Goal: Obtain resource: Download file/media

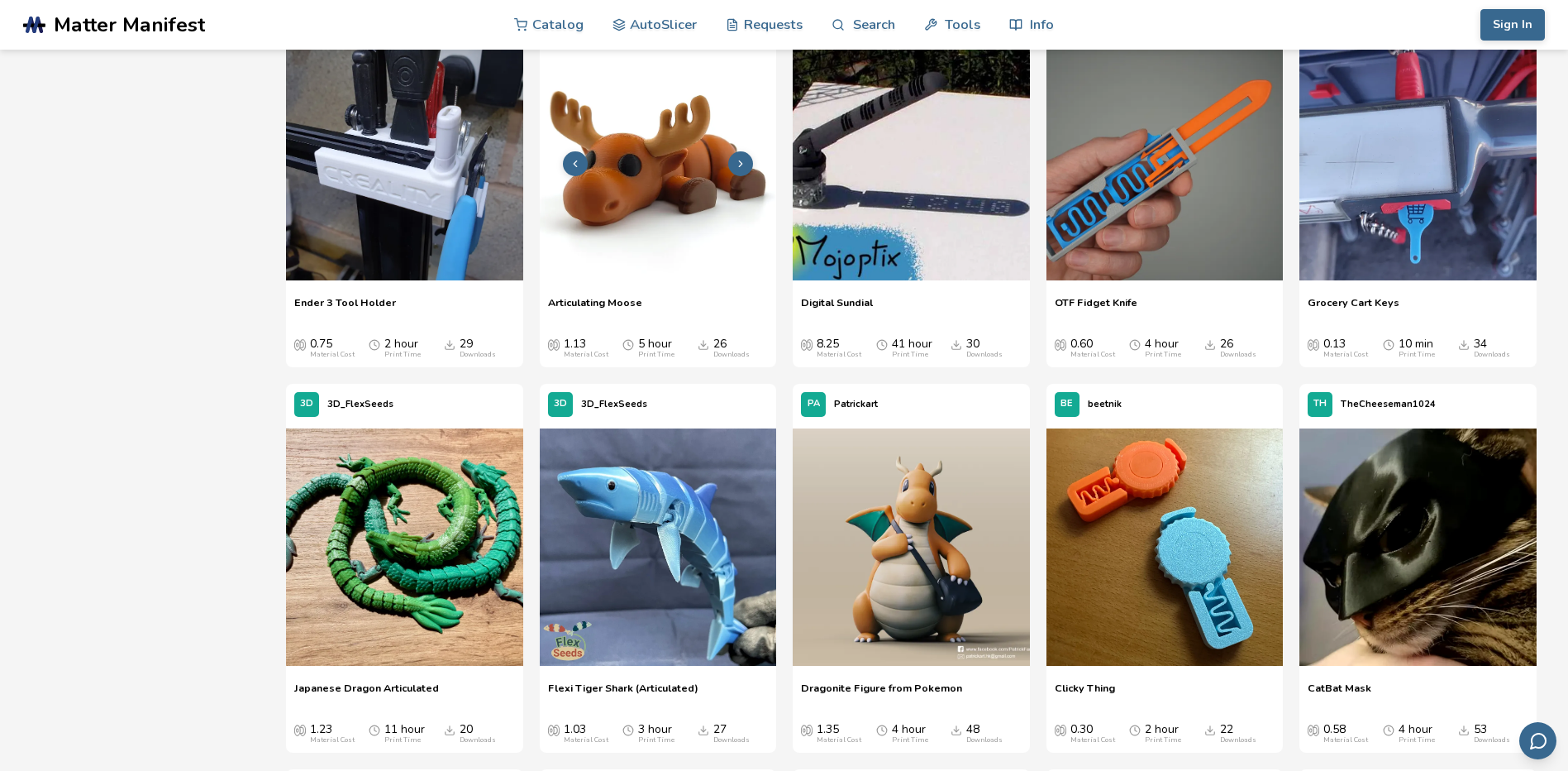
scroll to position [1984, 0]
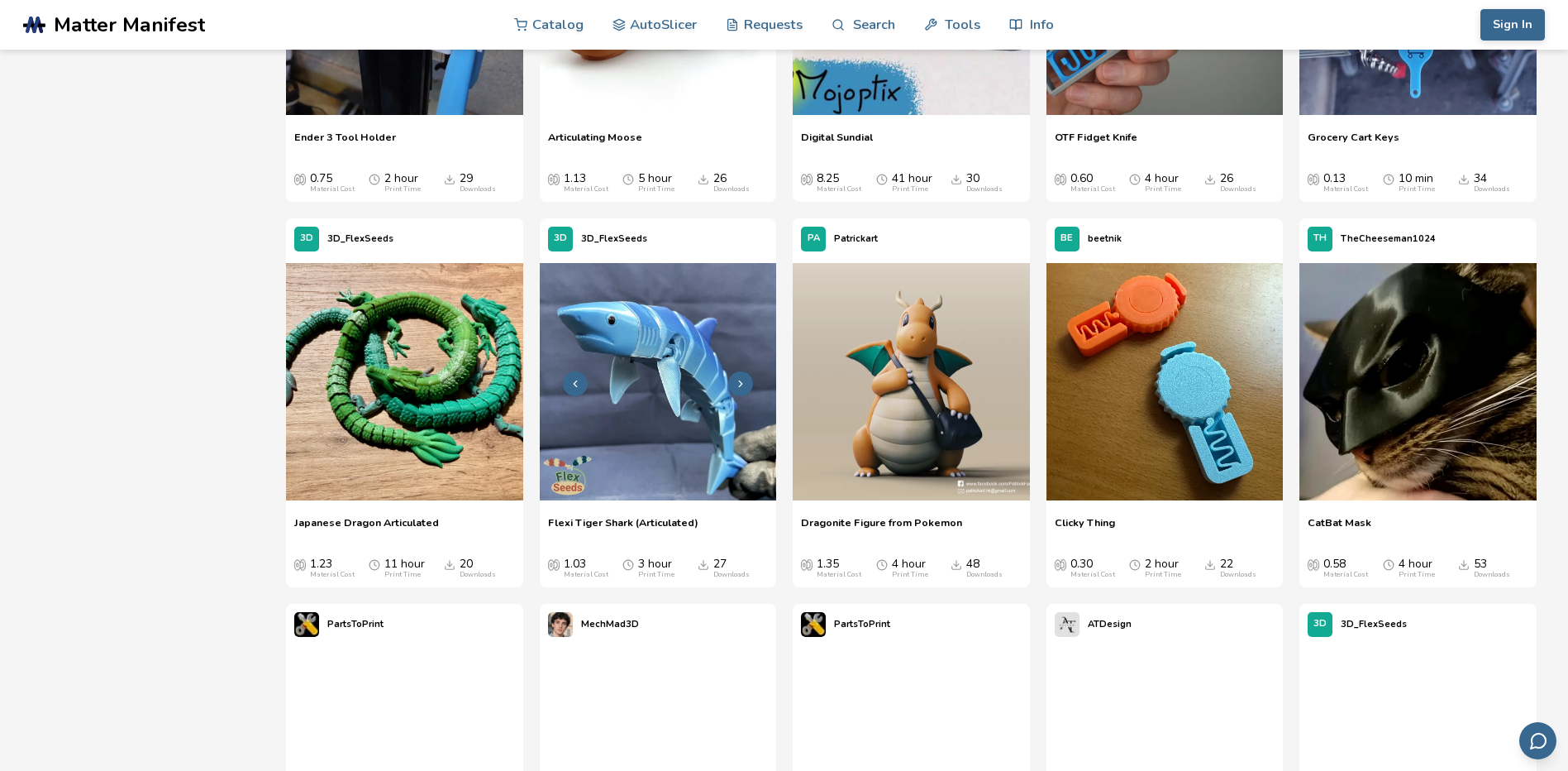
click at [679, 408] on img at bounding box center [659, 382] width 237 height 238
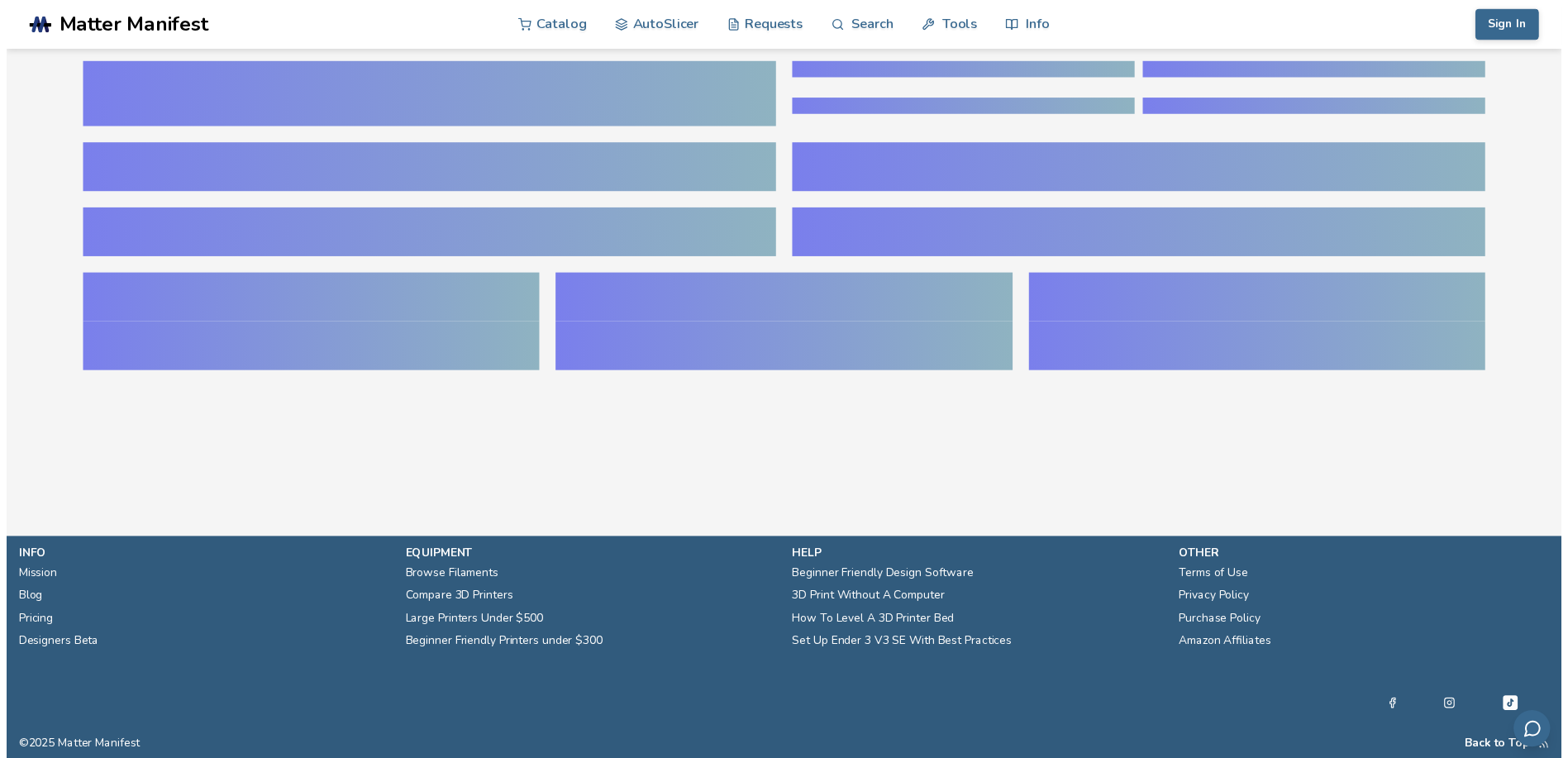
scroll to position [216, 7]
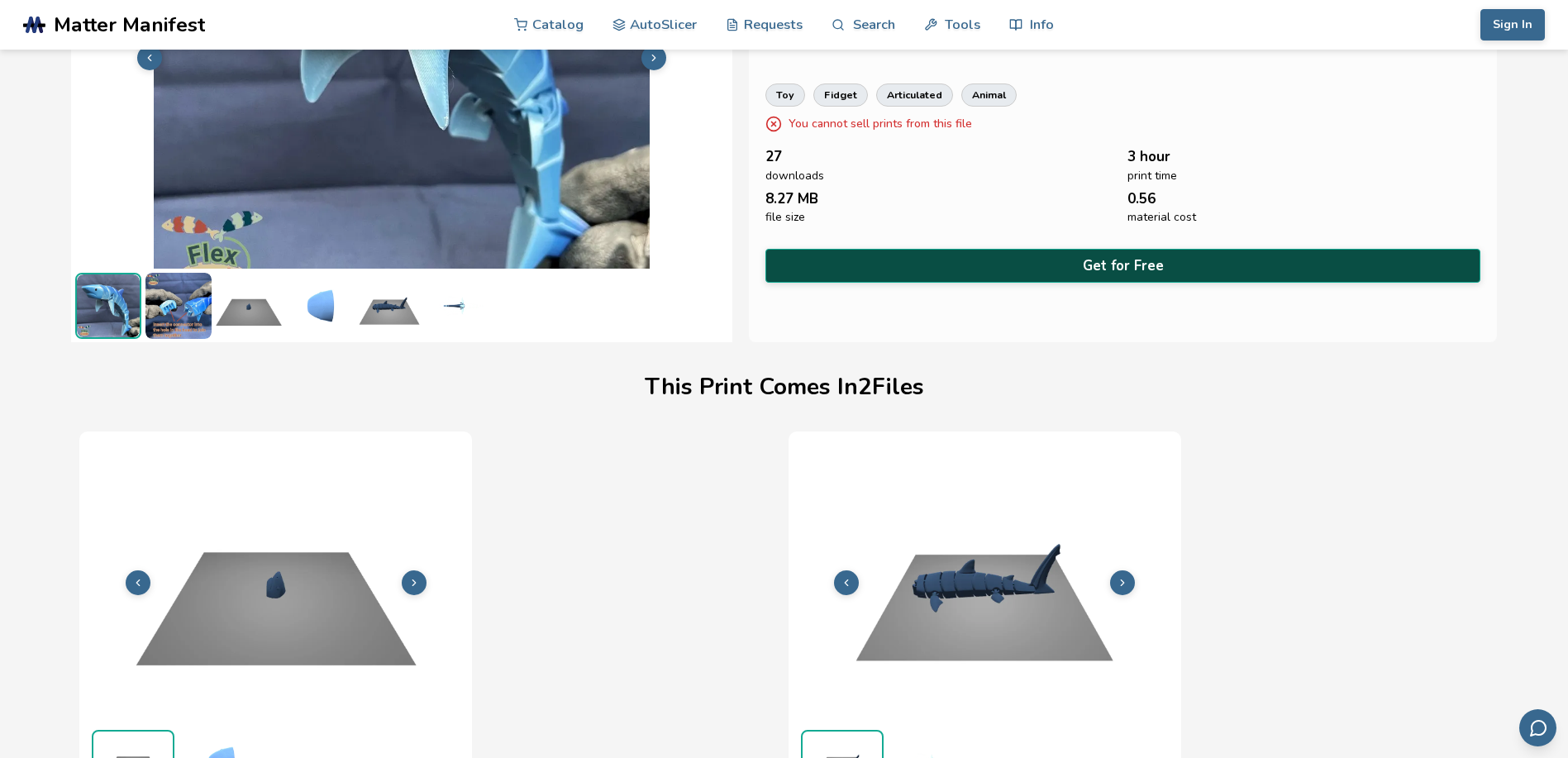
click at [1112, 264] on button "Get for Free" at bounding box center [1122, 266] width 714 height 34
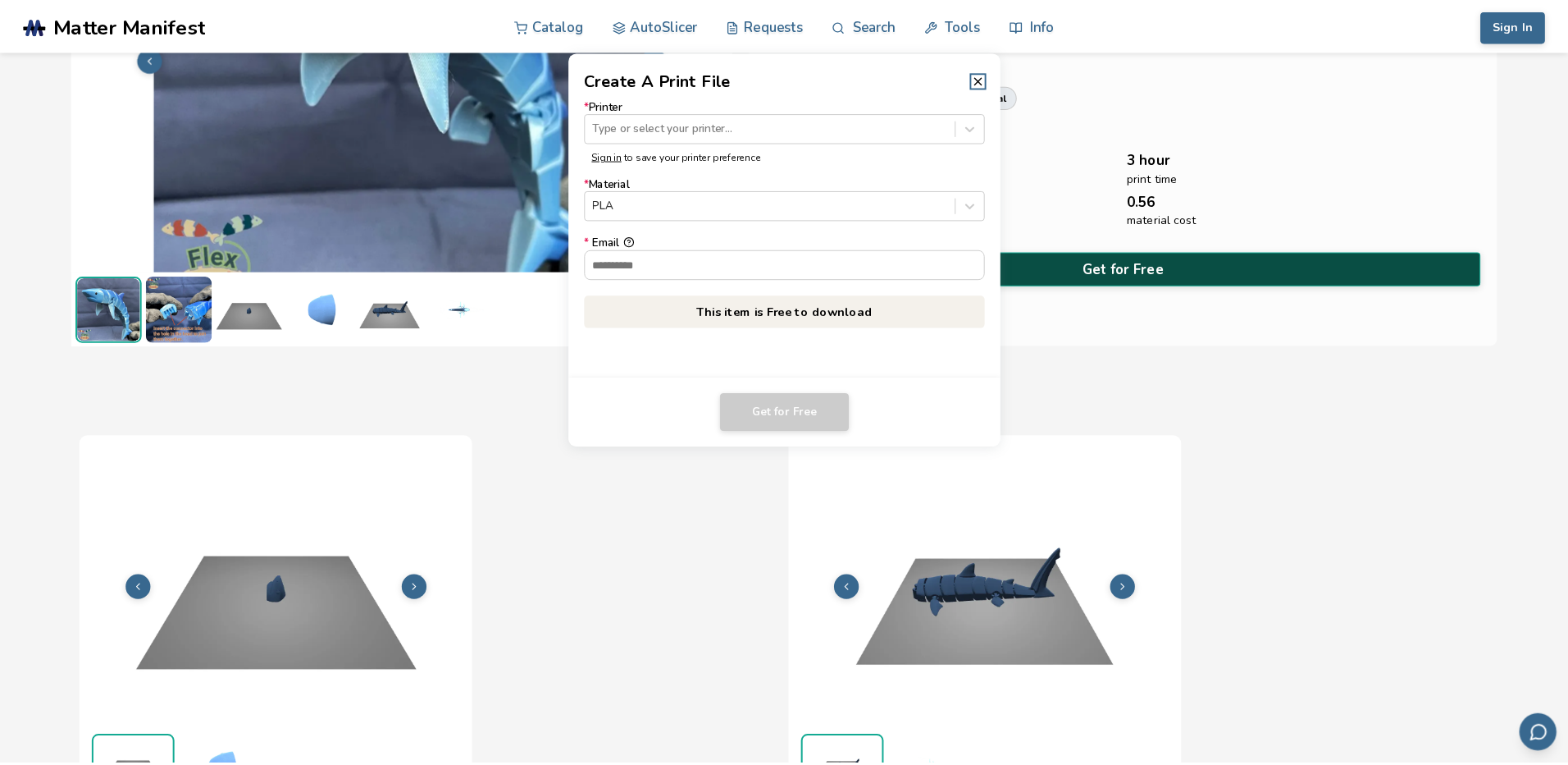
scroll to position [214, 0]
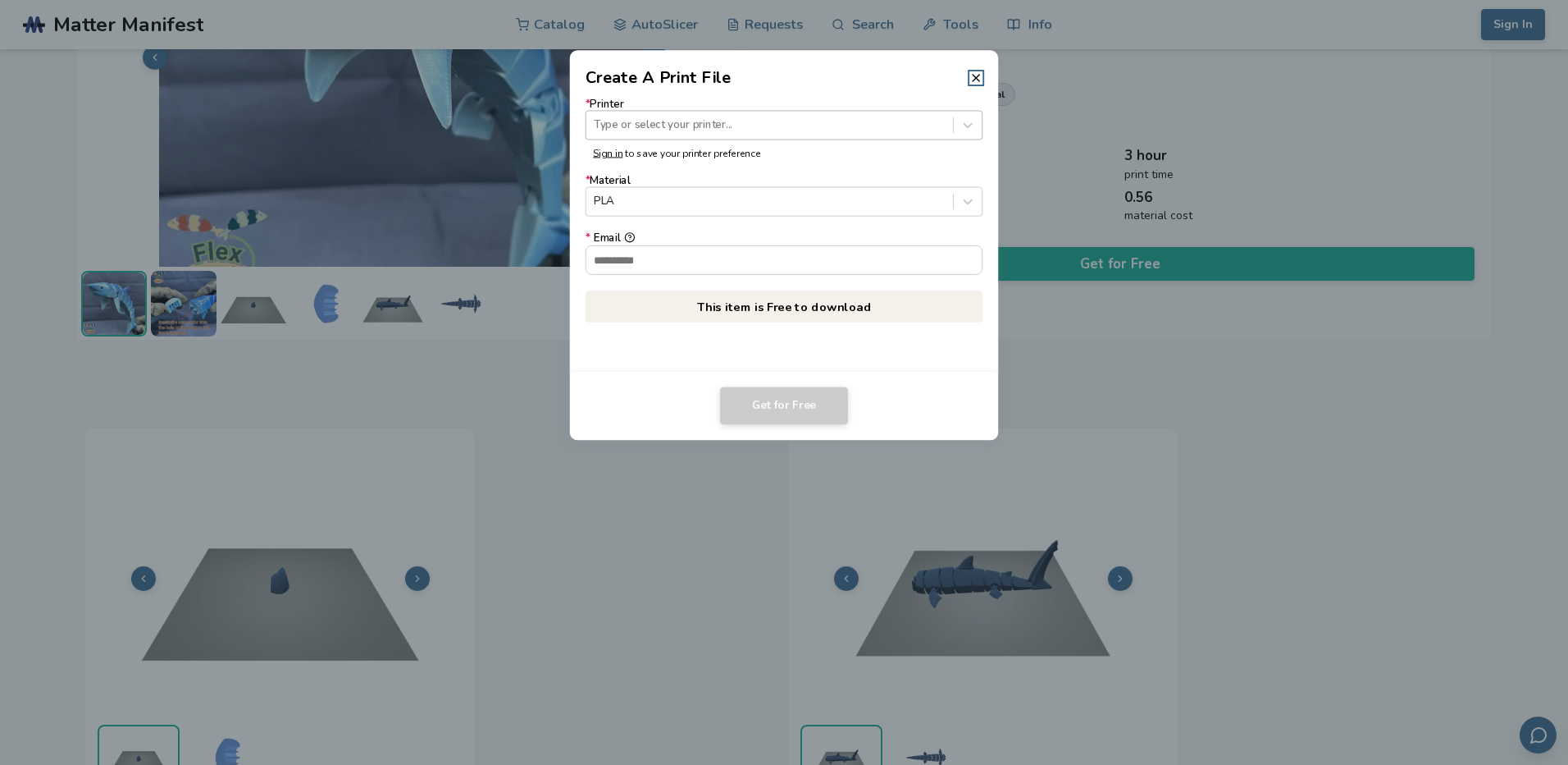
click at [738, 128] on div at bounding box center [769, 124] width 351 height 16
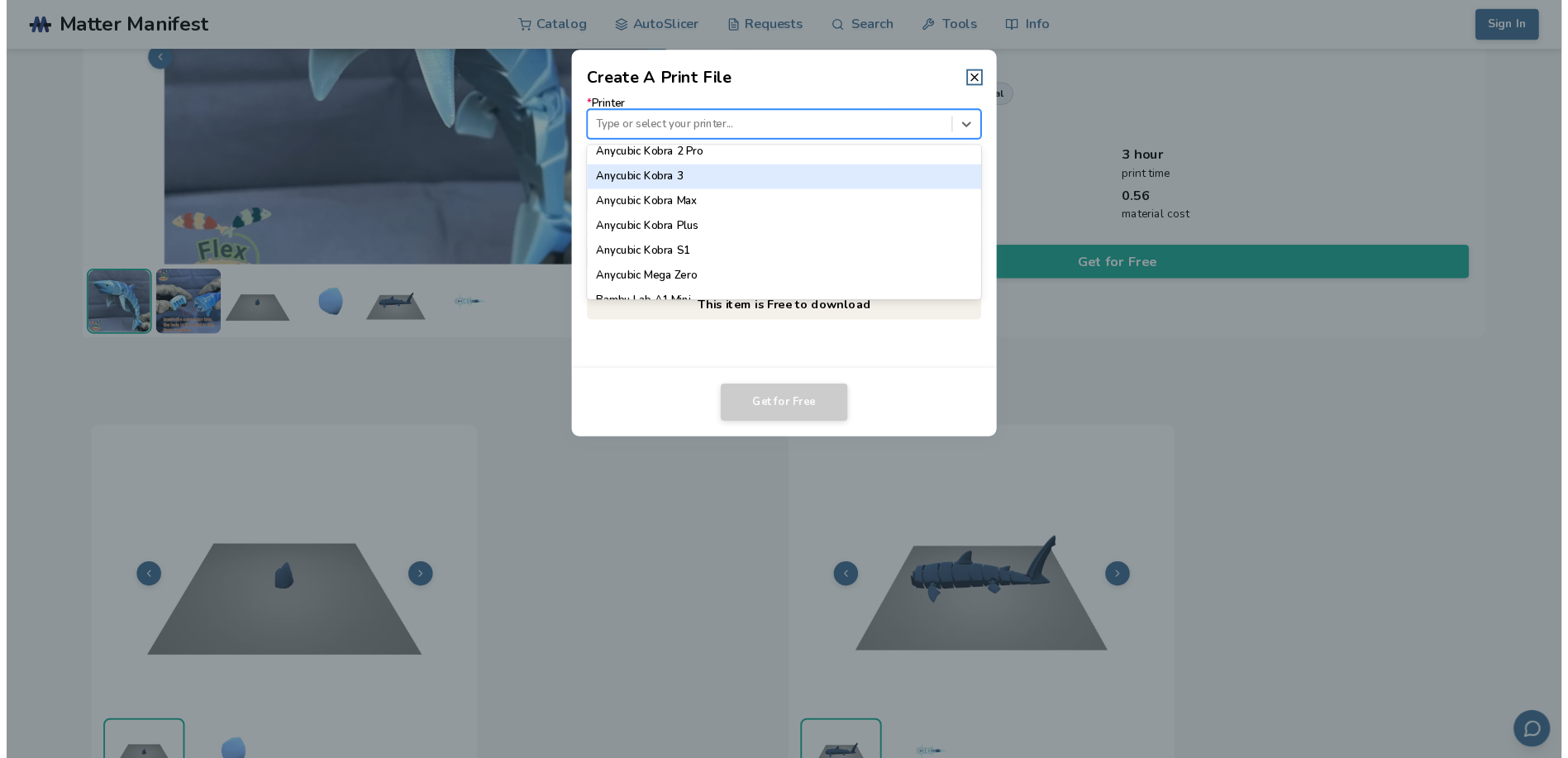
scroll to position [0, 0]
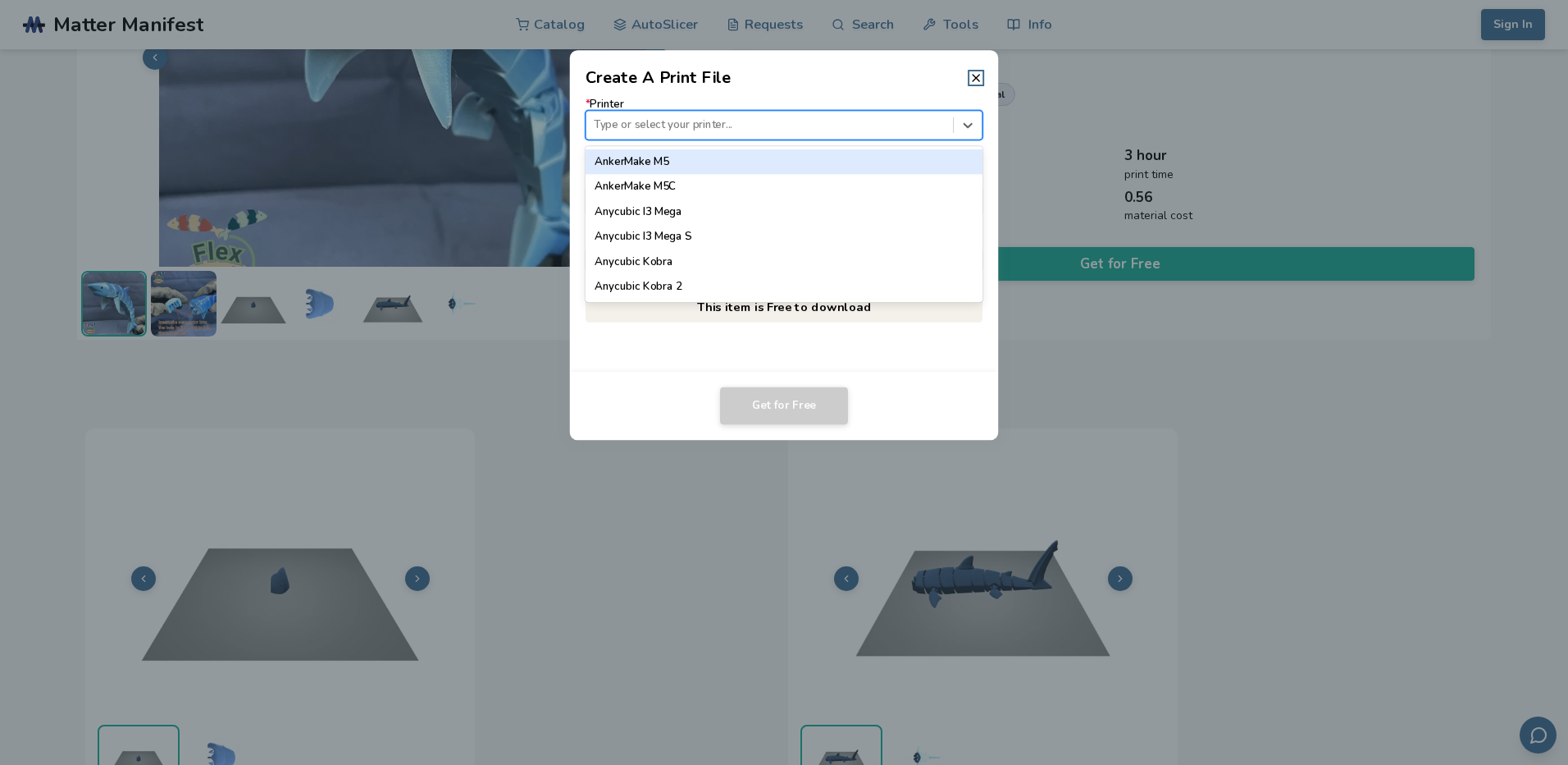
click at [684, 166] on div "AnkerMake M5" at bounding box center [784, 162] width 397 height 24
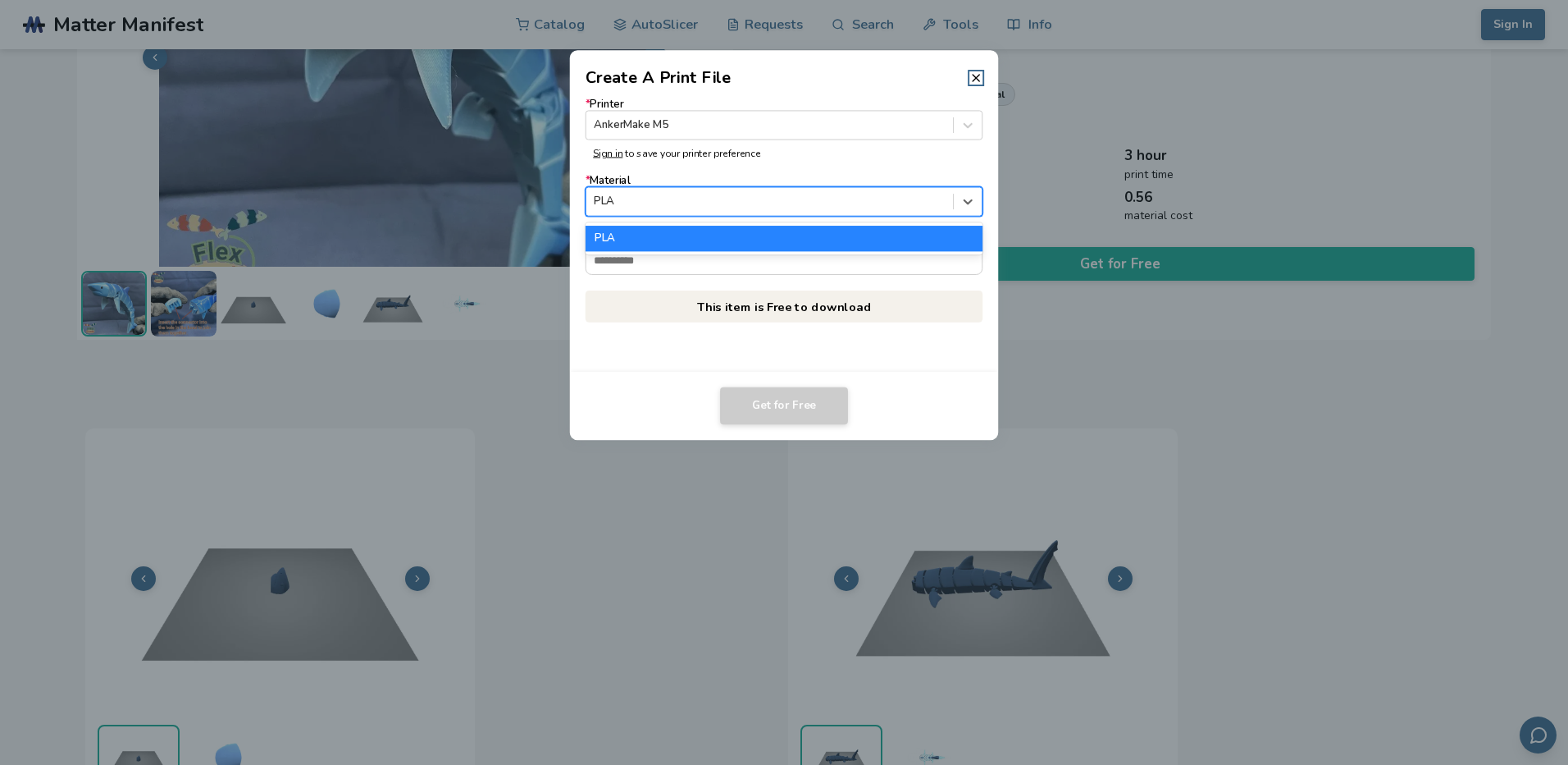
click at [676, 198] on div at bounding box center [769, 201] width 351 height 16
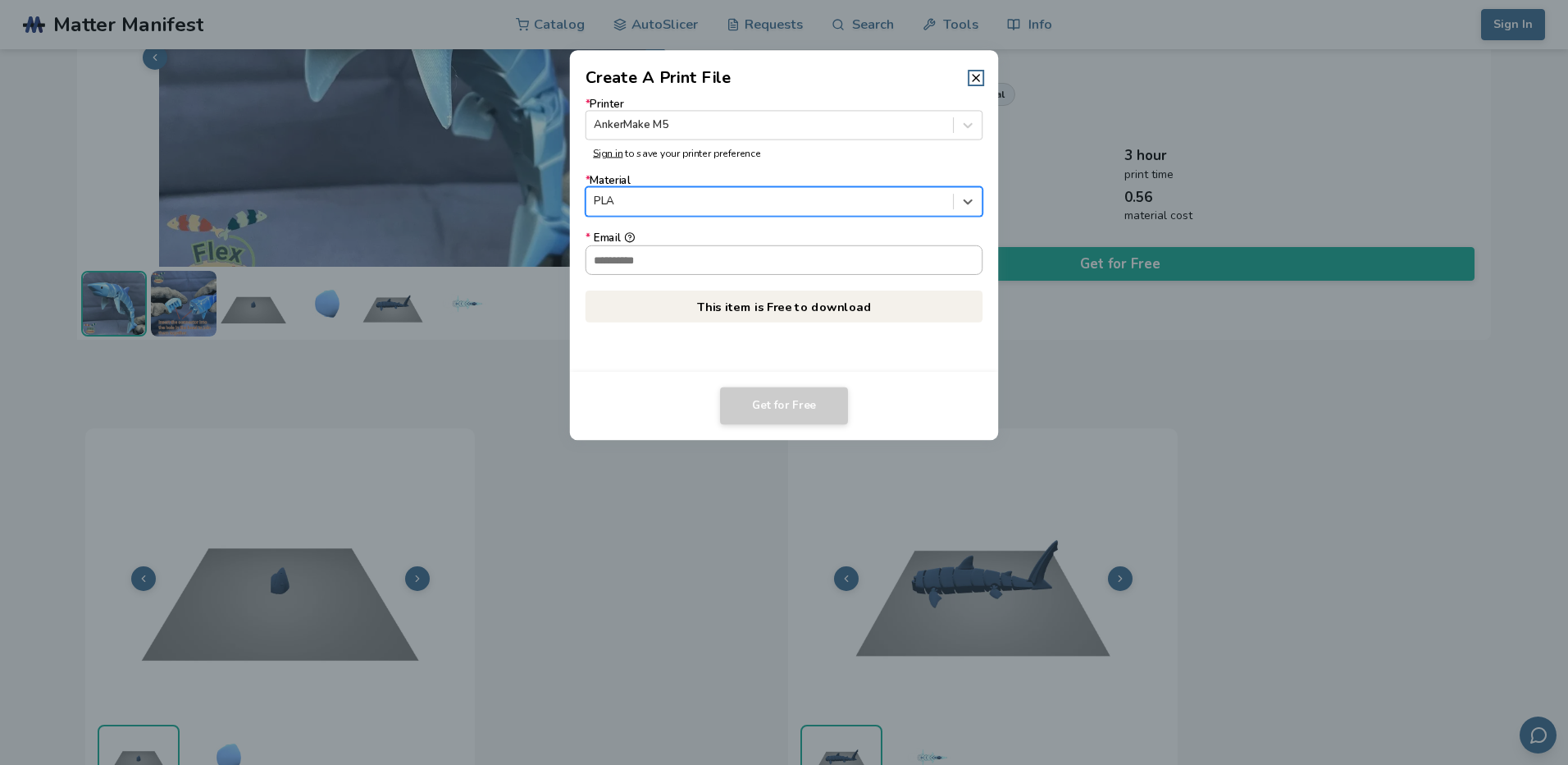
click at [666, 257] on input "* Email" at bounding box center [784, 259] width 396 height 28
click at [973, 81] on line at bounding box center [975, 78] width 7 height 7
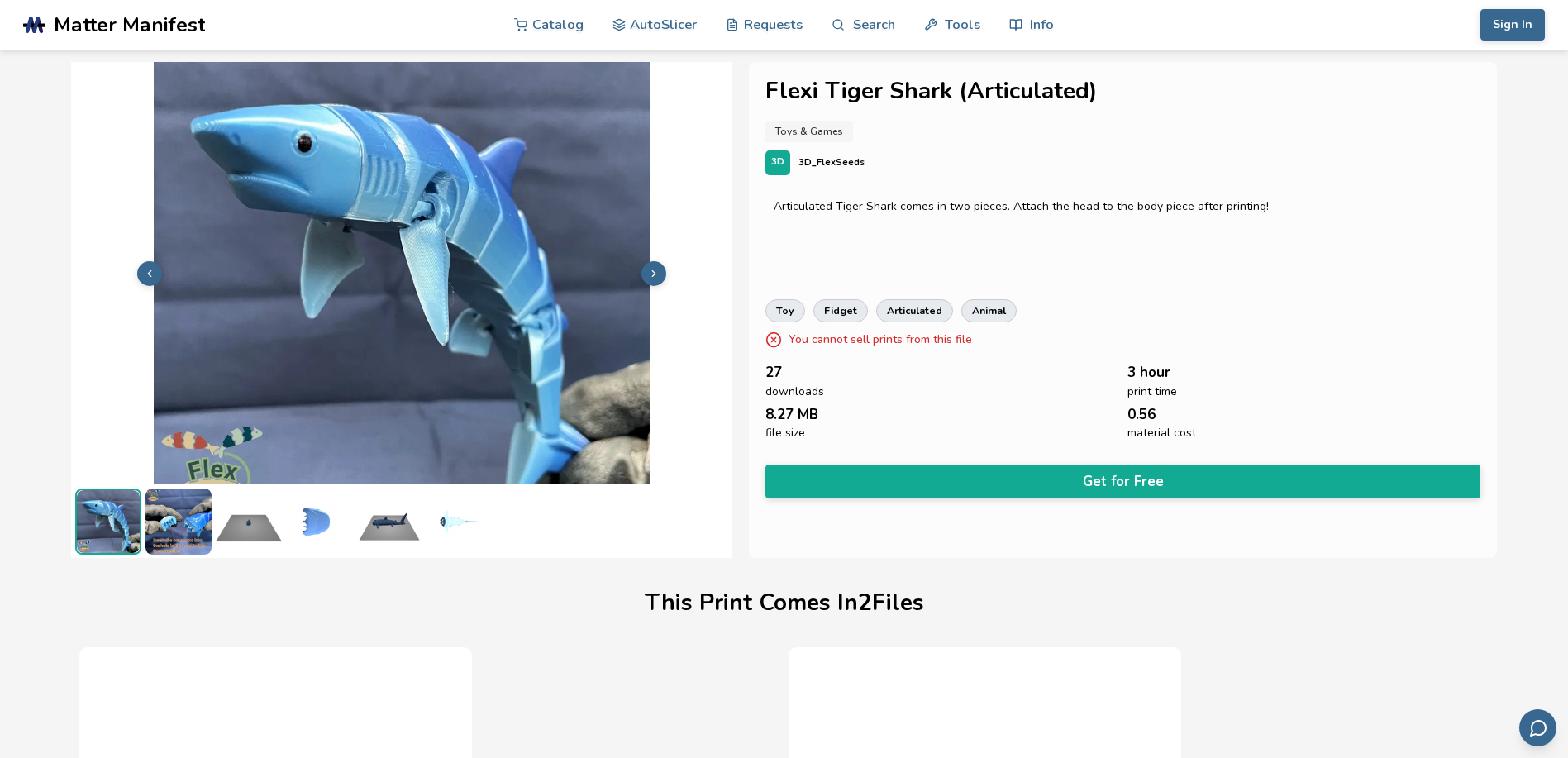
drag, startPoint x: 427, startPoint y: 270, endPoint x: 866, endPoint y: 243, distance: 439.8
click at [867, 239] on div "Articulated Tiger Shark comes in two pieces. Attach the head to the body piece …" at bounding box center [1122, 234] width 714 height 83
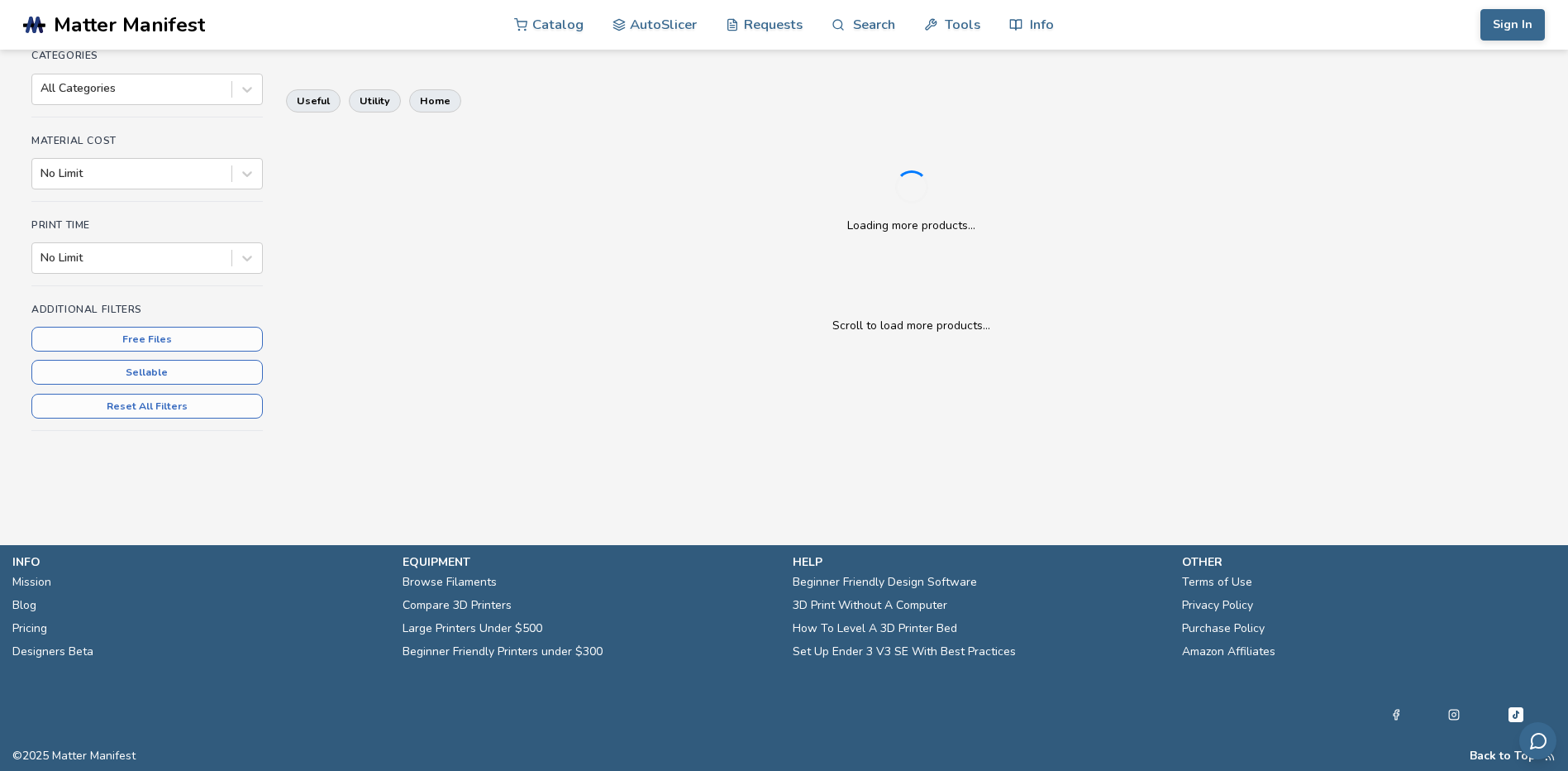
scroll to position [390, 0]
